Goal: Task Accomplishment & Management: Use online tool/utility

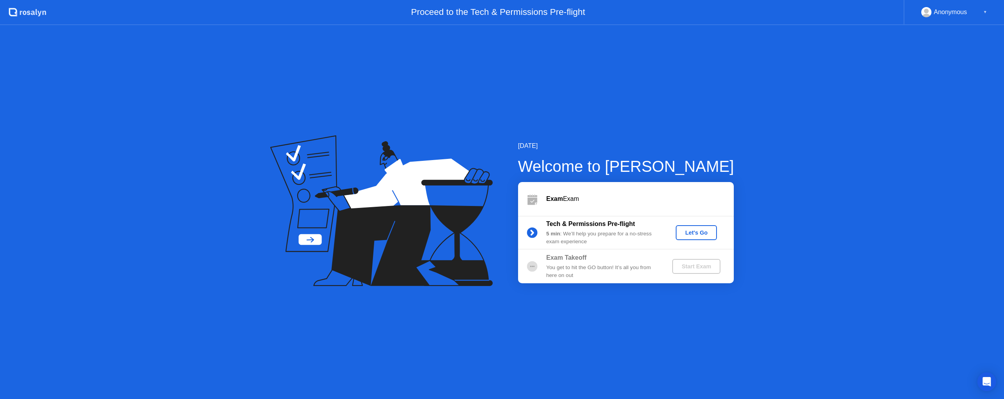
click at [688, 234] on div "Let's Go" at bounding box center [696, 232] width 35 height 6
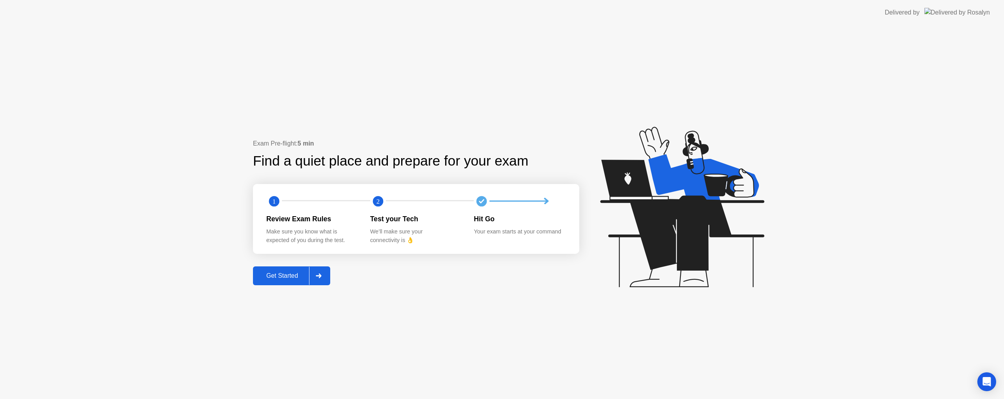
click at [282, 277] on div "Get Started" at bounding box center [282, 275] width 54 height 7
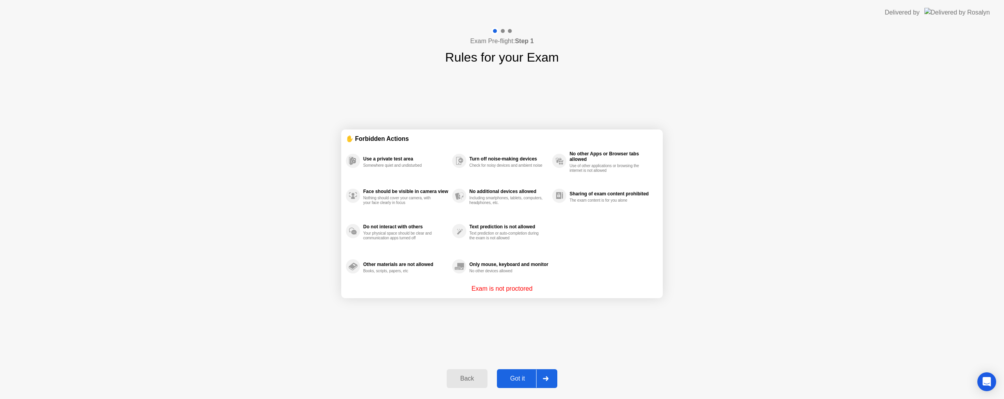
click at [508, 379] on div "Got it" at bounding box center [517, 378] width 37 height 7
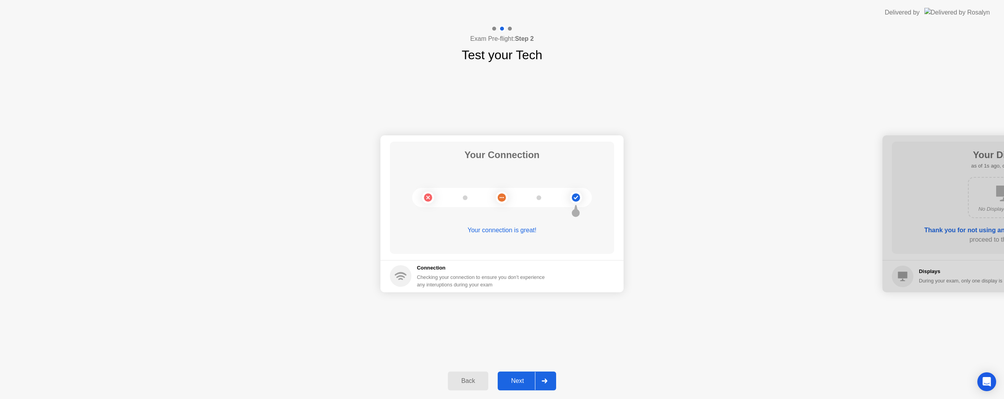
click at [518, 378] on div "Next" at bounding box center [517, 380] width 35 height 7
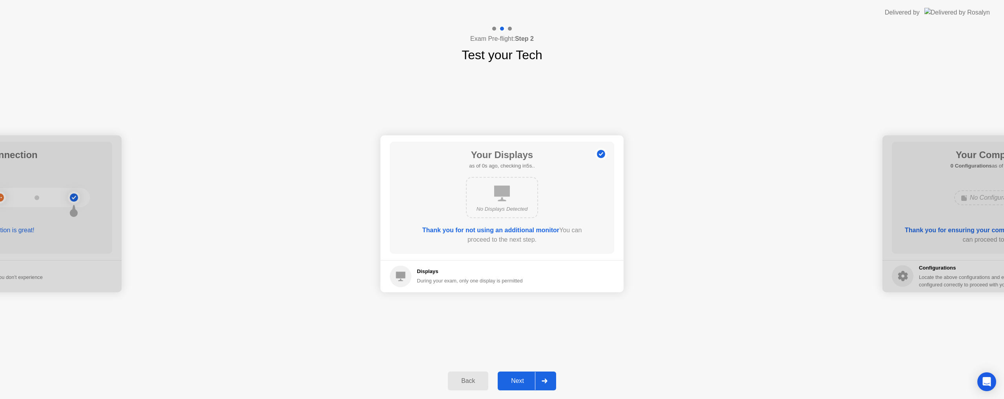
click at [518, 378] on div "Next" at bounding box center [517, 380] width 35 height 7
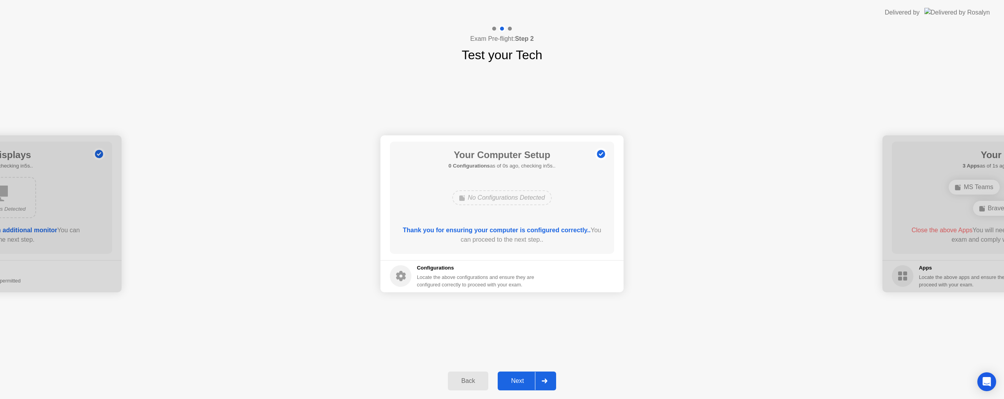
click at [518, 378] on div "Next" at bounding box center [517, 380] width 35 height 7
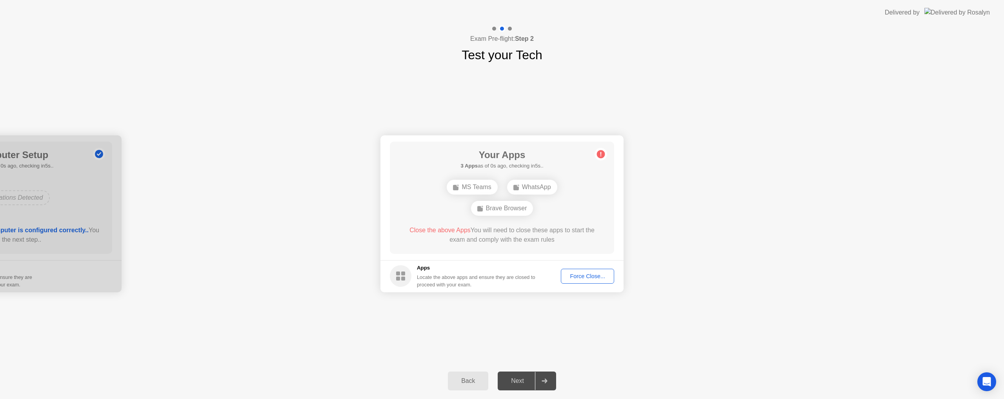
click at [568, 277] on div "Force Close..." at bounding box center [588, 276] width 48 height 6
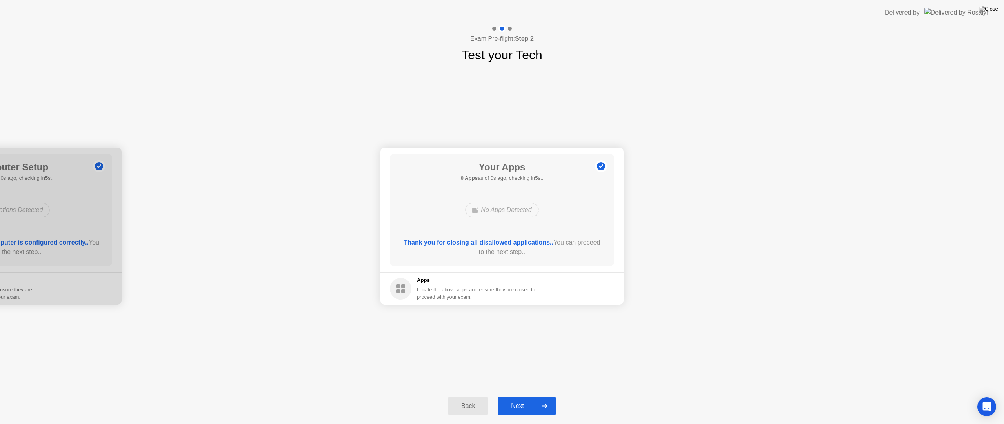
click at [527, 399] on div "Next" at bounding box center [517, 405] width 35 height 7
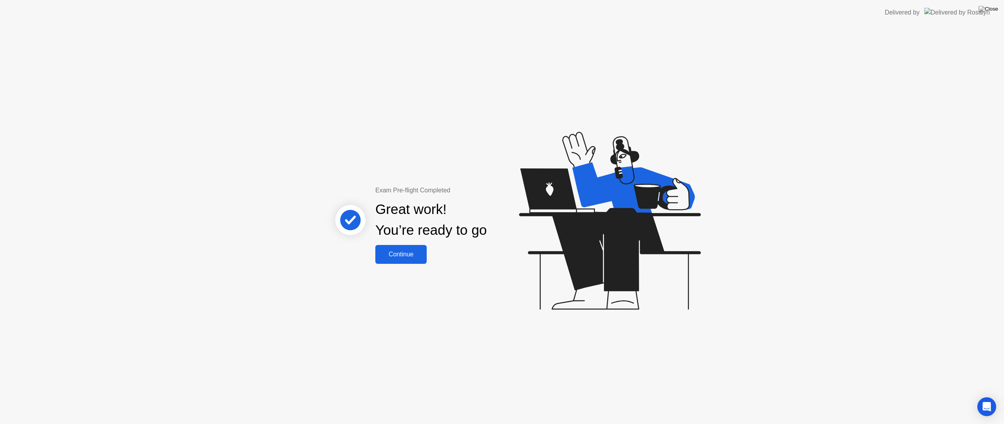
click at [423, 257] on div "Continue" at bounding box center [401, 254] width 47 height 7
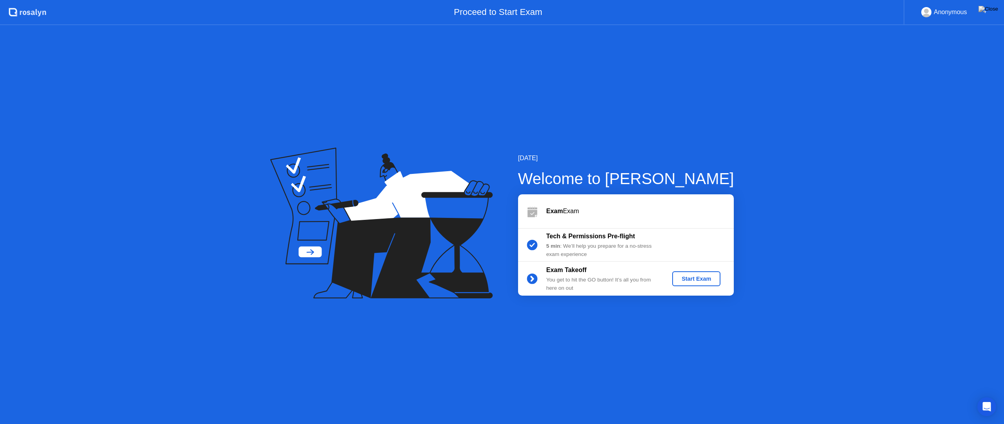
click at [707, 276] on div "Start Exam" at bounding box center [697, 278] width 42 height 6
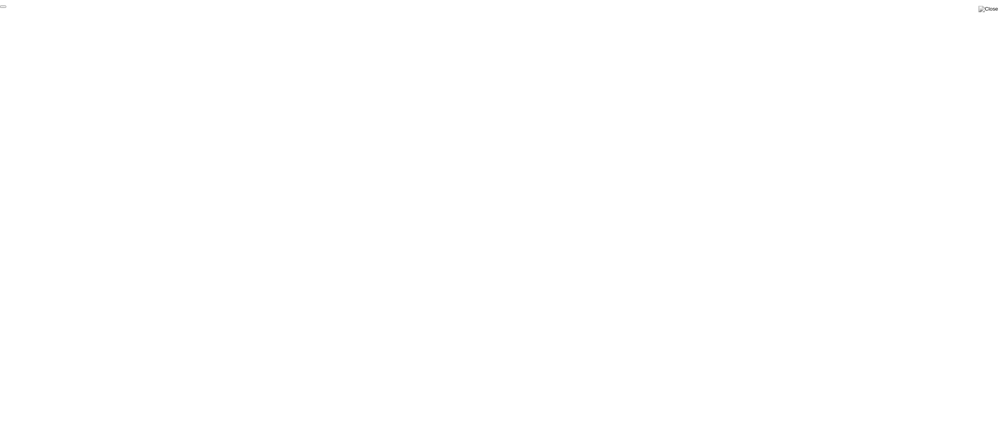
click div "End Proctoring Session"
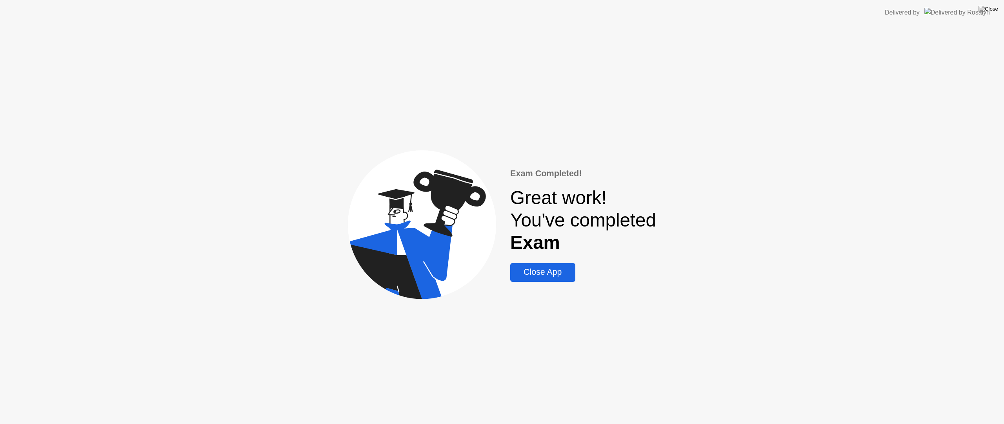
drag, startPoint x: 555, startPoint y: 270, endPoint x: 557, endPoint y: 262, distance: 8.8
click at [555, 270] on div "Close App" at bounding box center [543, 272] width 60 height 10
